Goal: Navigation & Orientation: Find specific page/section

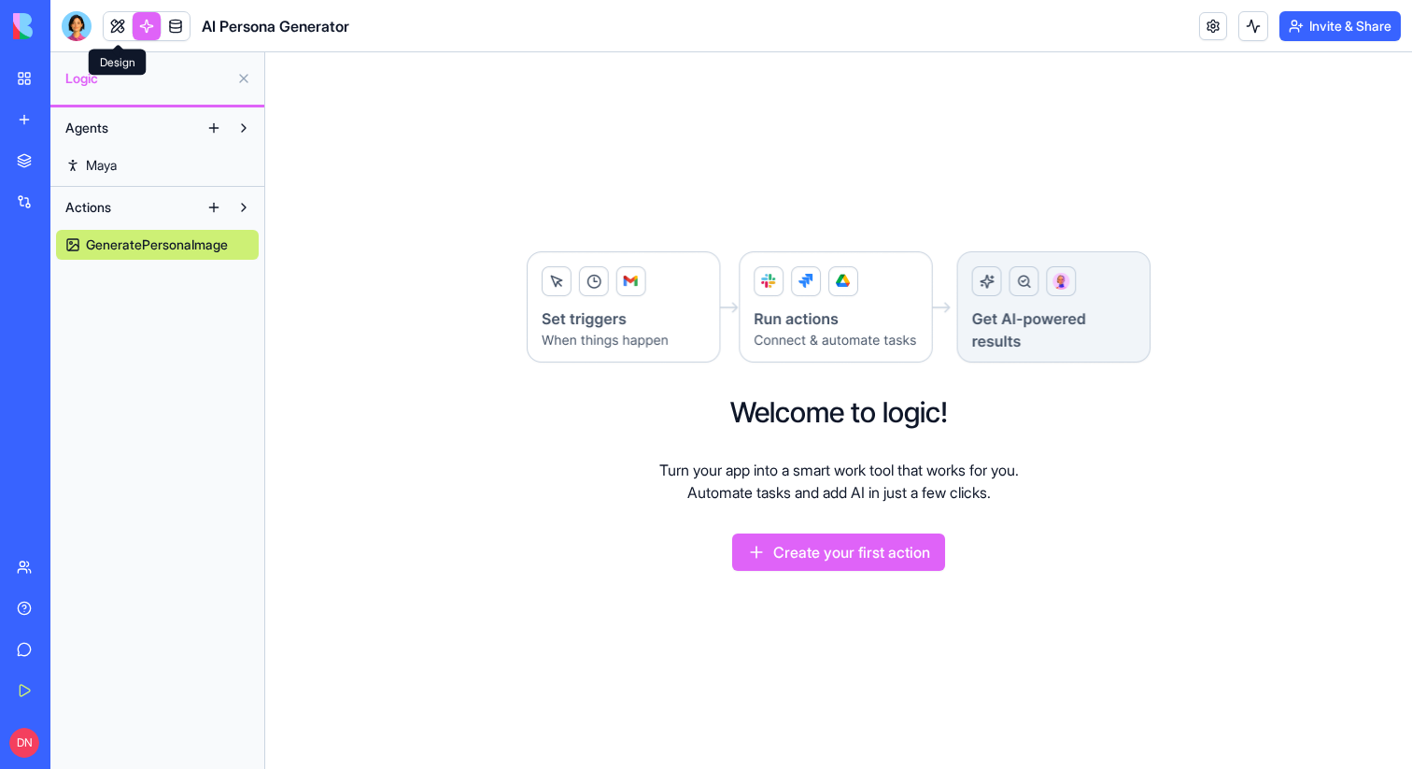
click at [120, 24] on link at bounding box center [118, 26] width 28 height 28
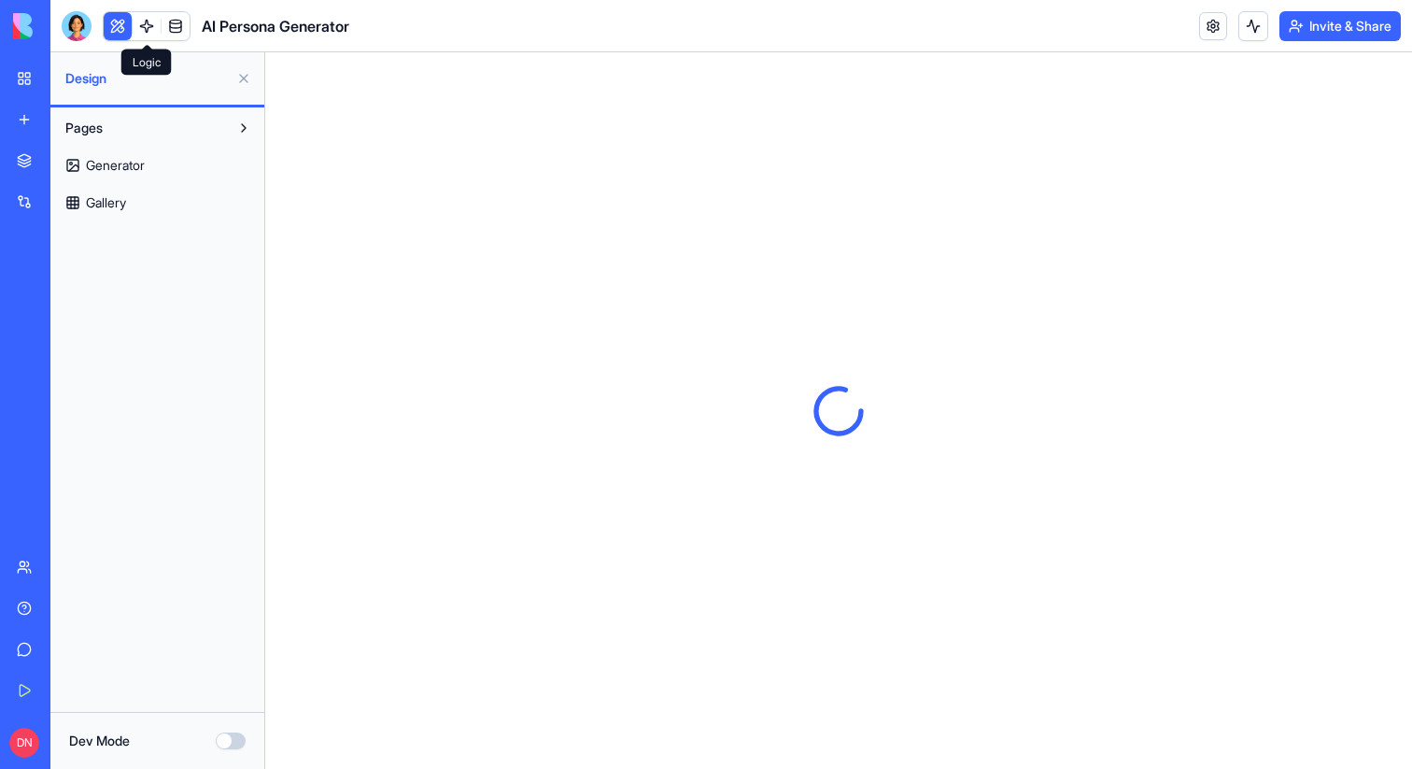
click at [155, 22] on link at bounding box center [147, 26] width 28 height 28
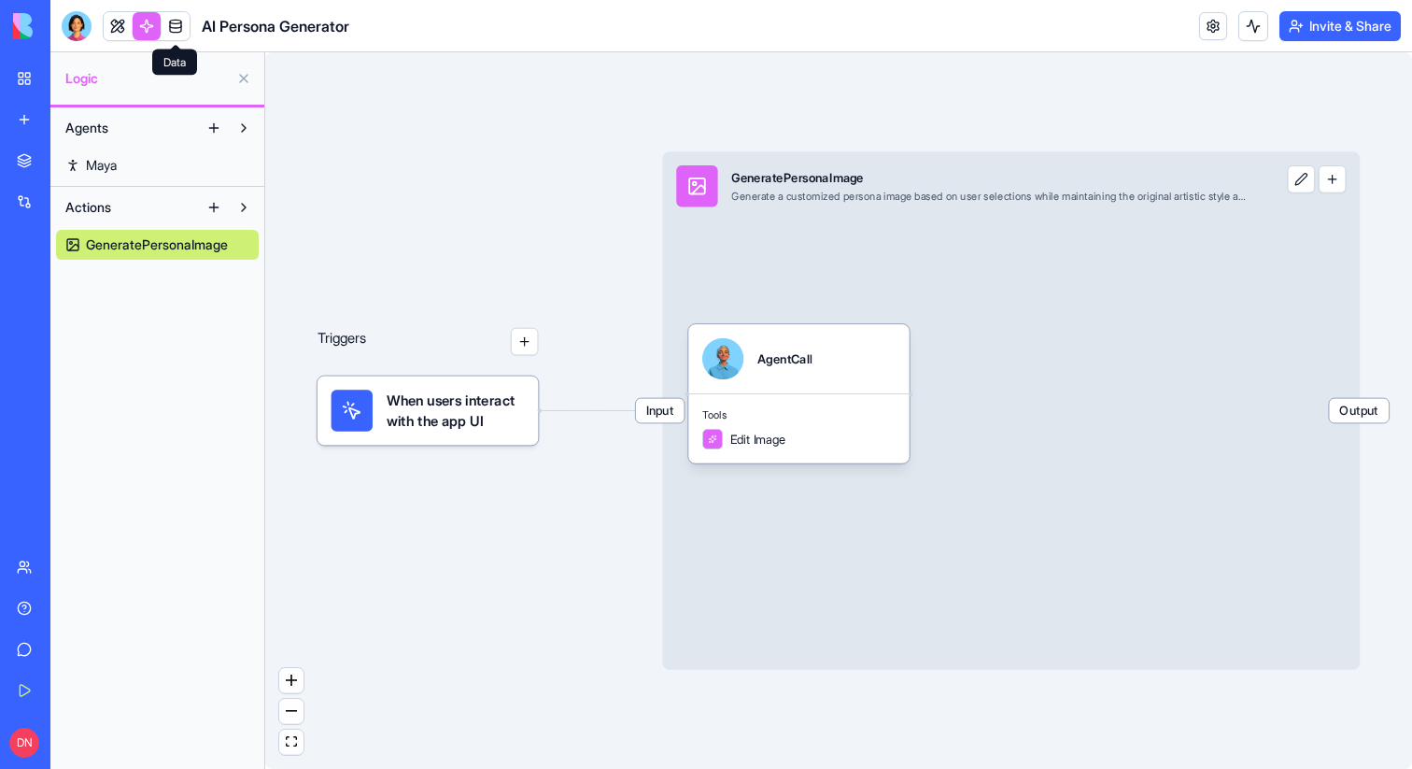
click at [177, 22] on link at bounding box center [176, 26] width 28 height 28
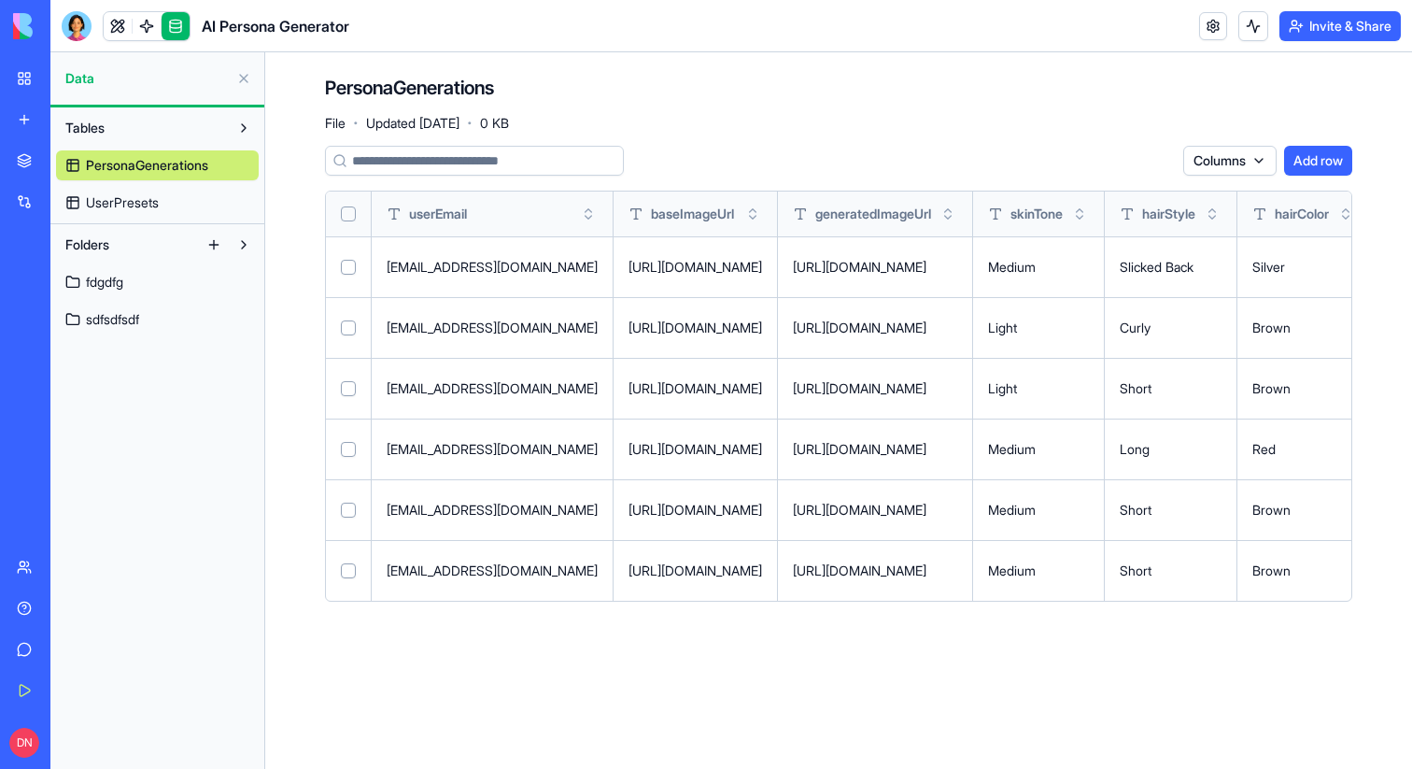
click at [160, 6] on header "AI Persona Generator Invite & Share" at bounding box center [731, 26] width 1362 height 52
click at [147, 24] on link at bounding box center [147, 26] width 28 height 28
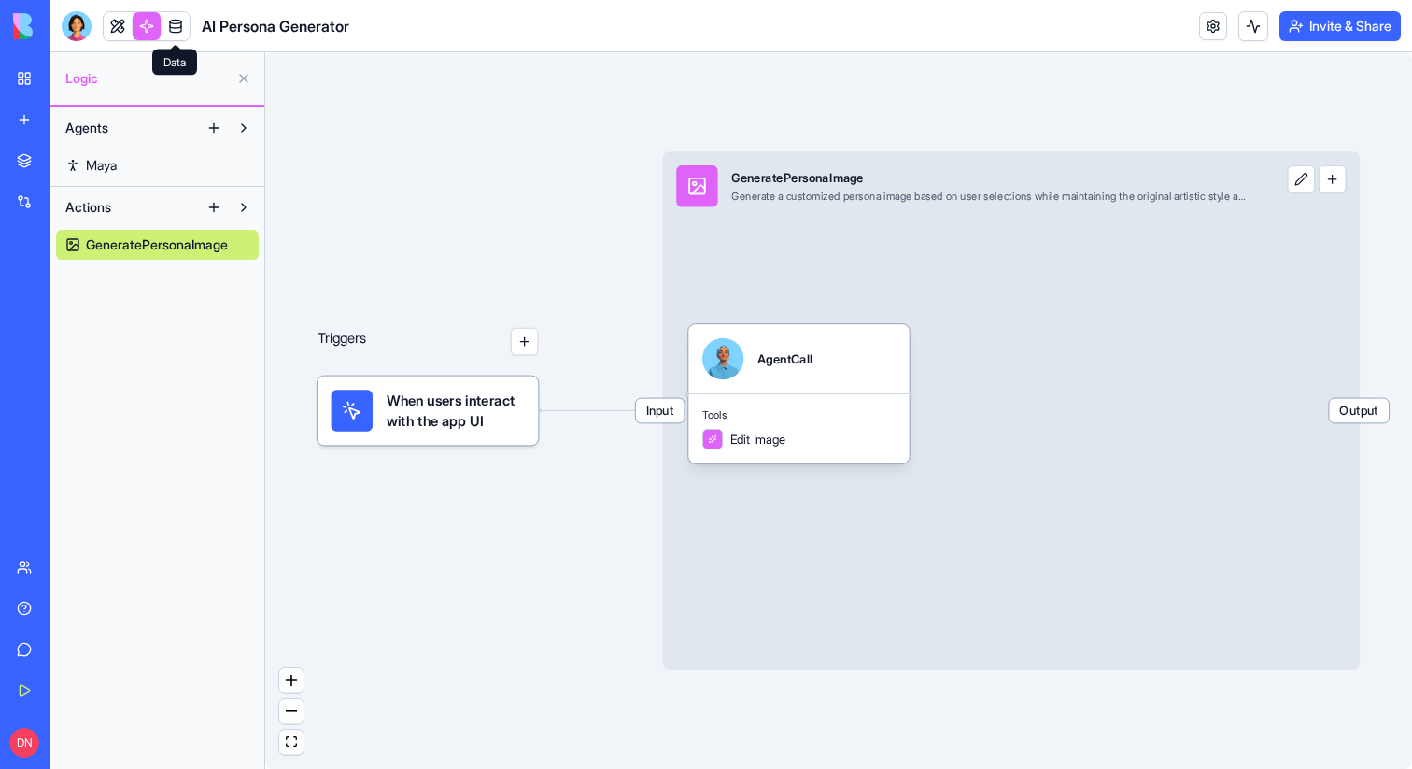
click at [163, 27] on link at bounding box center [176, 26] width 28 height 28
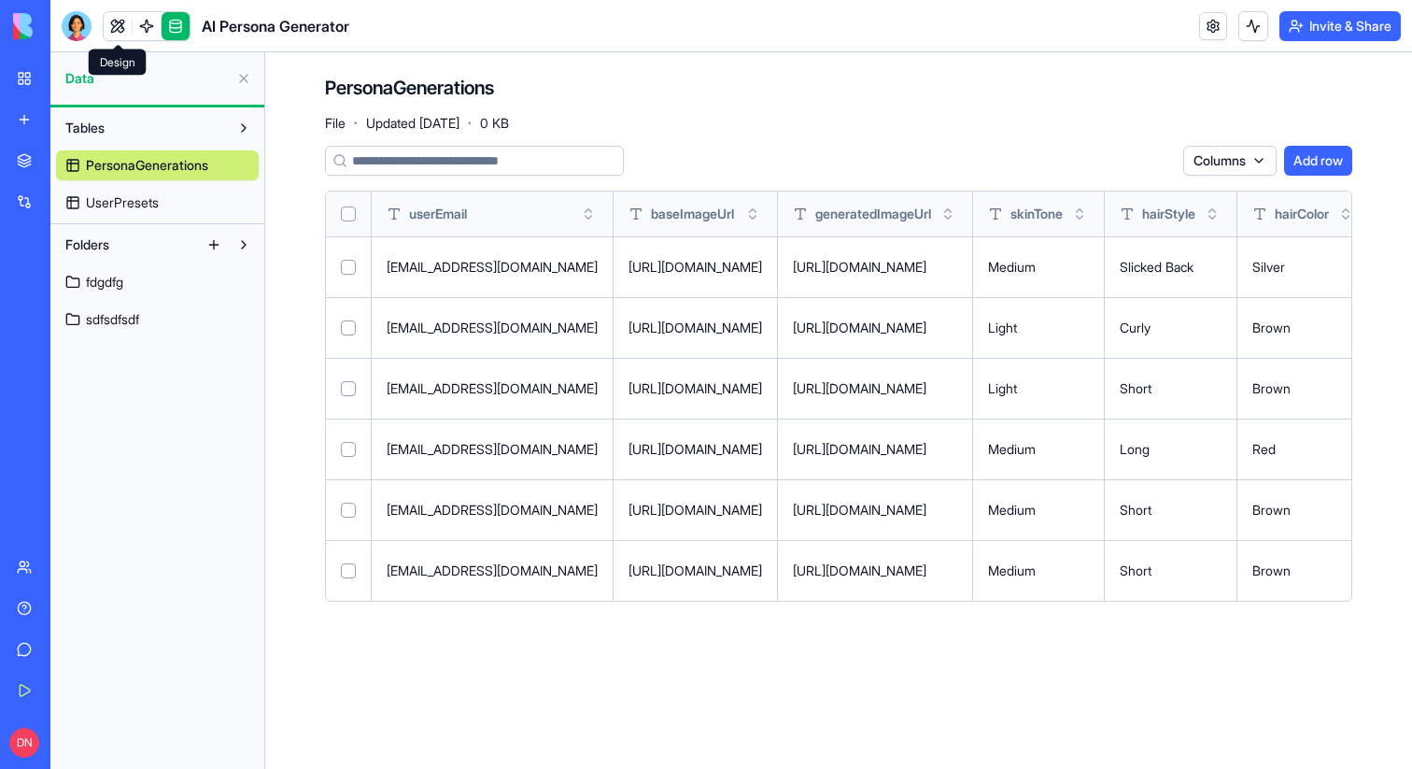
click at [121, 26] on link at bounding box center [118, 26] width 28 height 28
